Goal: Entertainment & Leisure: Consume media (video, audio)

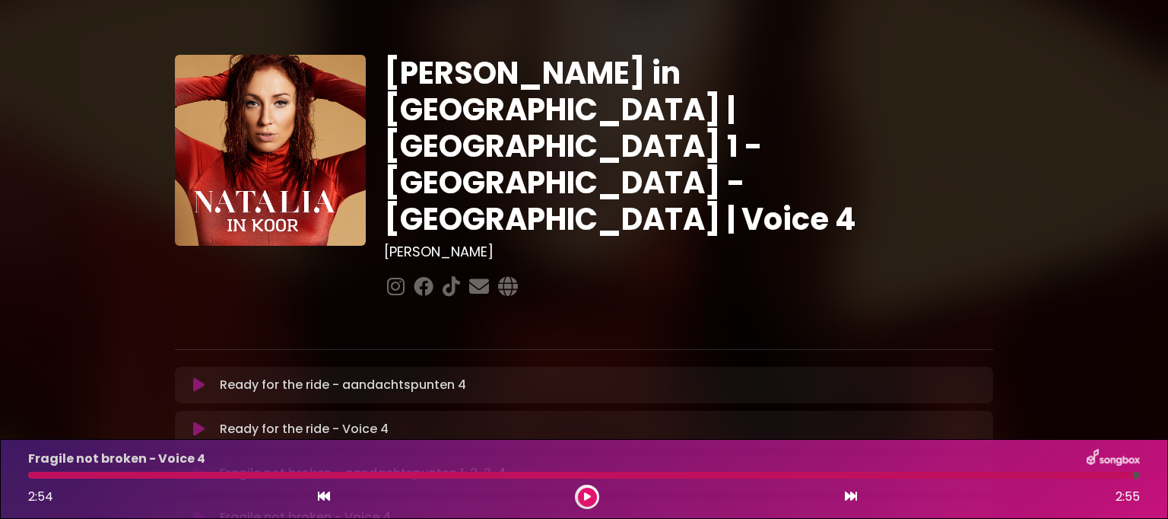
scroll to position [152, 0]
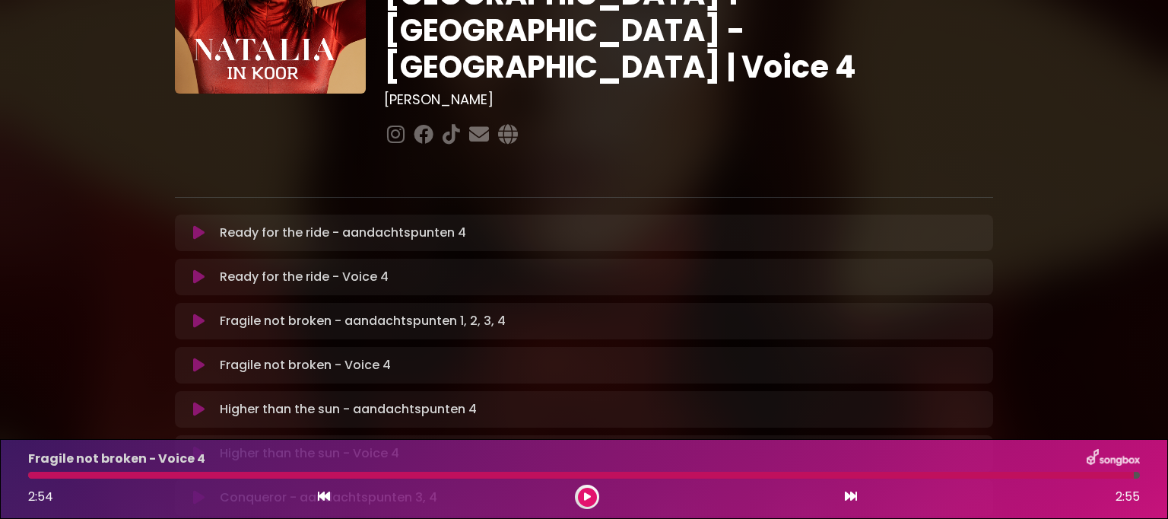
click at [586, 504] on button at bounding box center [587, 497] width 19 height 19
click at [591, 496] on button at bounding box center [587, 497] width 19 height 19
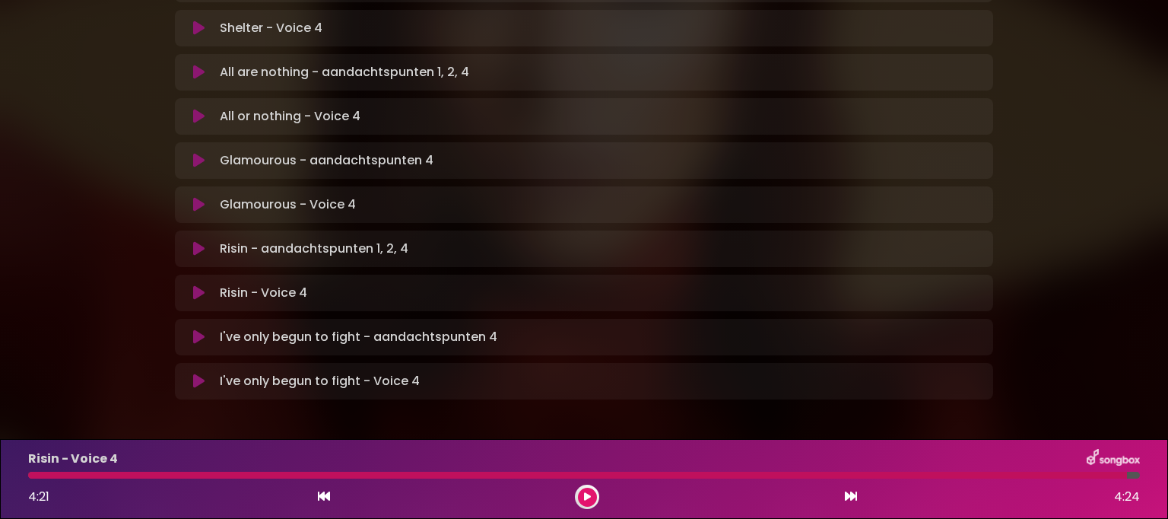
scroll to position [1019, 0]
click at [389, 239] on p "Risin - aandachtspunten 1, 2, 4 Loading Track..." at bounding box center [314, 248] width 189 height 18
click at [338, 239] on p "Risin - aandachtspunten 1, 2, 4 Loading Track..." at bounding box center [314, 248] width 189 height 18
click at [189, 240] on button at bounding box center [199, 247] width 30 height 15
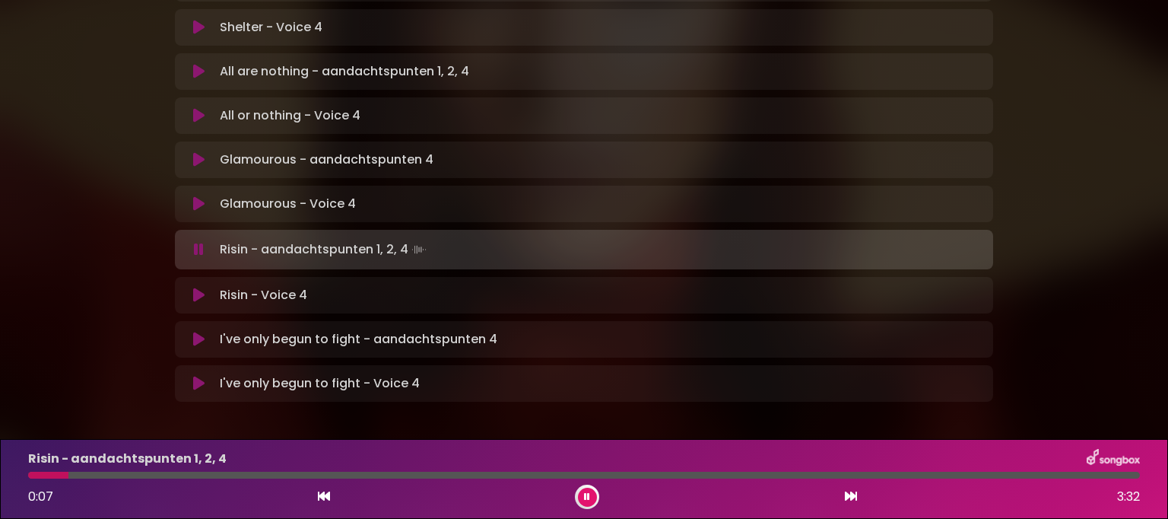
click at [197, 474] on div at bounding box center [584, 475] width 1112 height 7
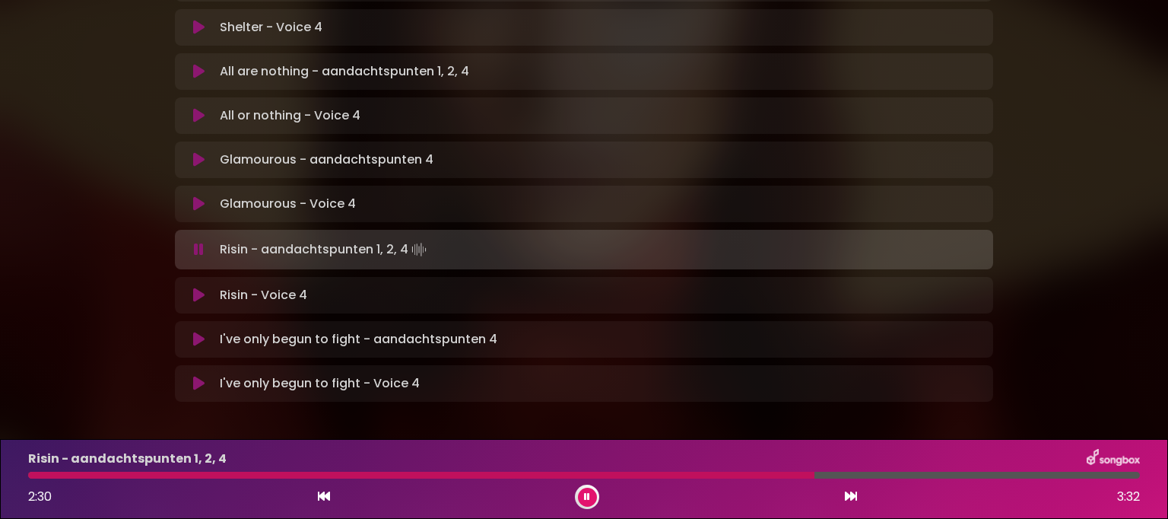
click at [199, 332] on icon at bounding box center [198, 339] width 11 height 15
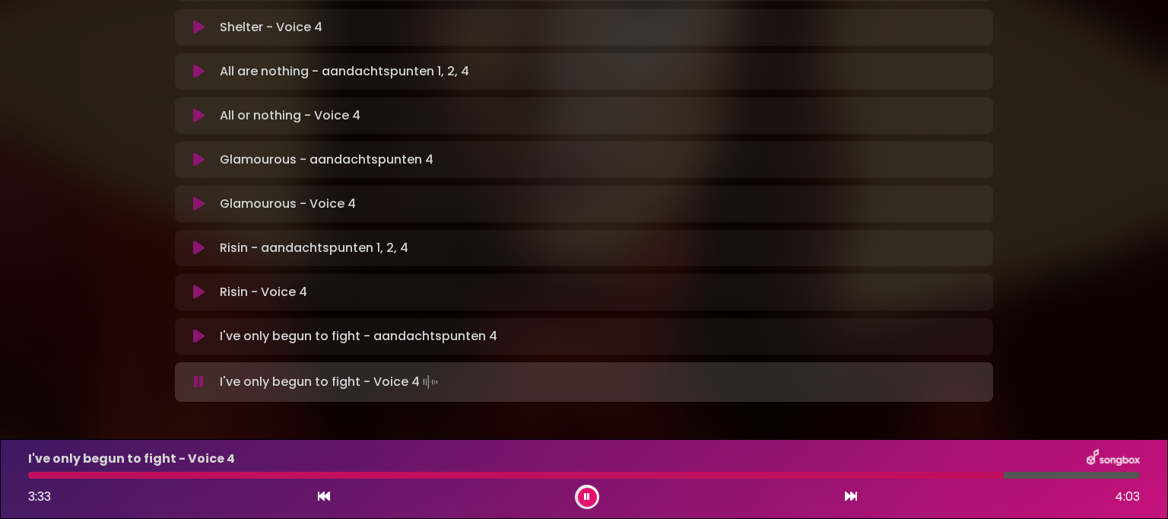
click at [920, 477] on div "I've only begun to fight - Voice 4 3:33 4:03" at bounding box center [584, 479] width 1130 height 60
click at [920, 470] on div "I've only begun to fight - Voice 4 3:34 4:03" at bounding box center [584, 479] width 1130 height 60
click at [919, 470] on div "I've only begun to fight - Voice 4 3:34 4:03" at bounding box center [584, 479] width 1130 height 60
click at [580, 494] on button at bounding box center [587, 497] width 19 height 19
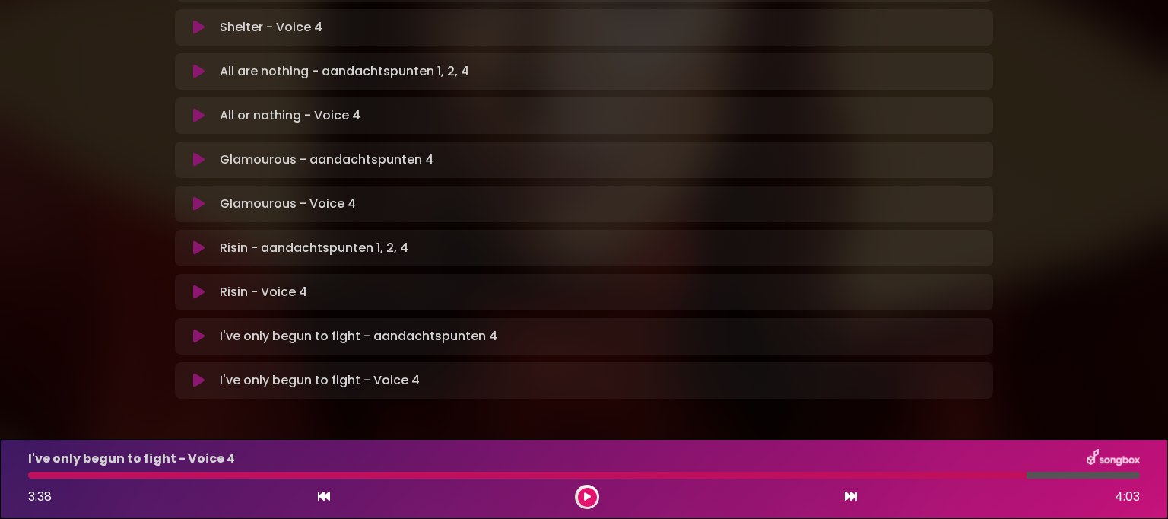
click at [928, 475] on div at bounding box center [527, 475] width 999 height 7
click at [587, 497] on icon at bounding box center [587, 496] width 7 height 9
